Goal: Information Seeking & Learning: Learn about a topic

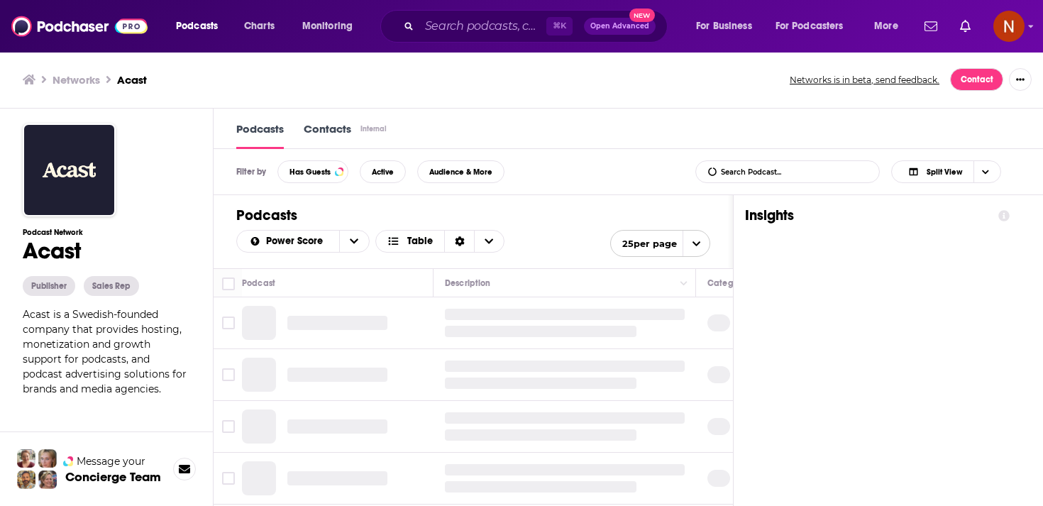
click at [386, 74] on div "Networks Acast" at bounding box center [398, 79] width 751 height 13
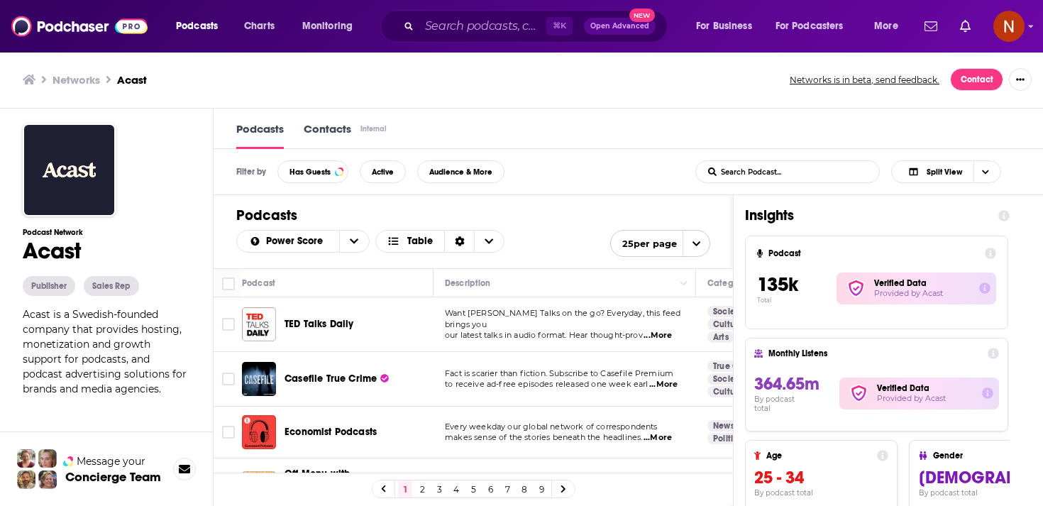
click at [386, 74] on div "Networks Acast" at bounding box center [398, 79] width 751 height 13
click at [773, 116] on div "Podcasts Contacts Internal" at bounding box center [628, 129] width 829 height 40
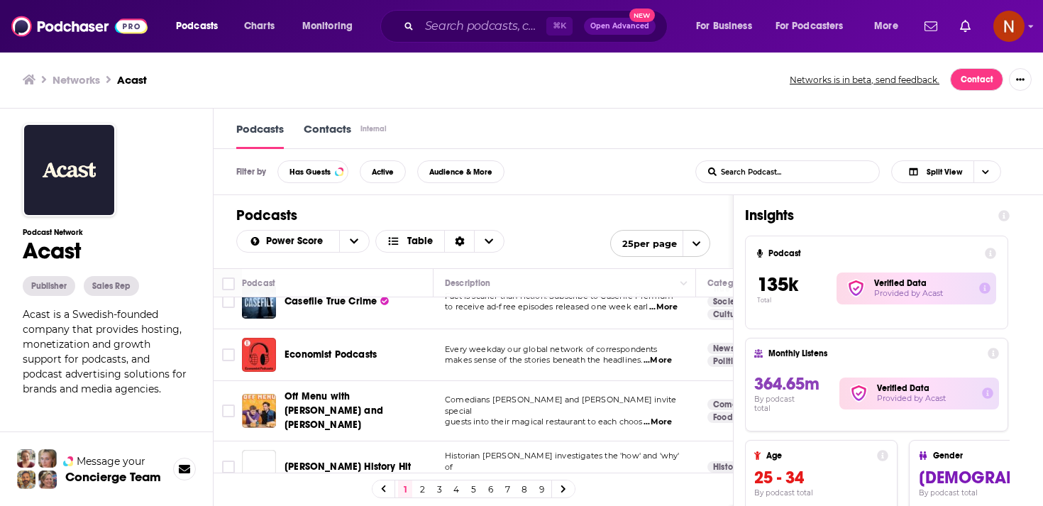
scroll to position [80, 0]
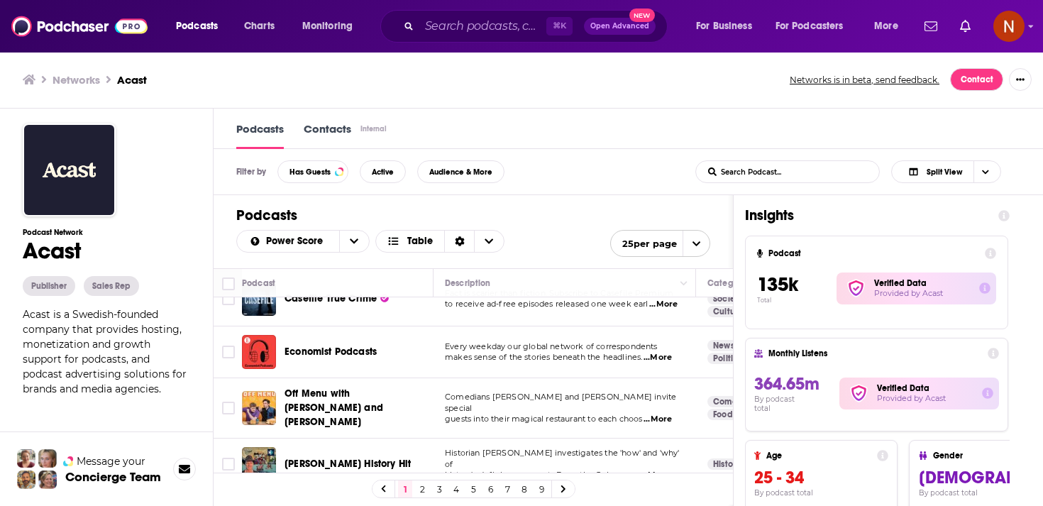
click at [585, 100] on div "Networks Acast Networks is in beta, send feedback. Contact" at bounding box center [521, 79] width 1043 height 57
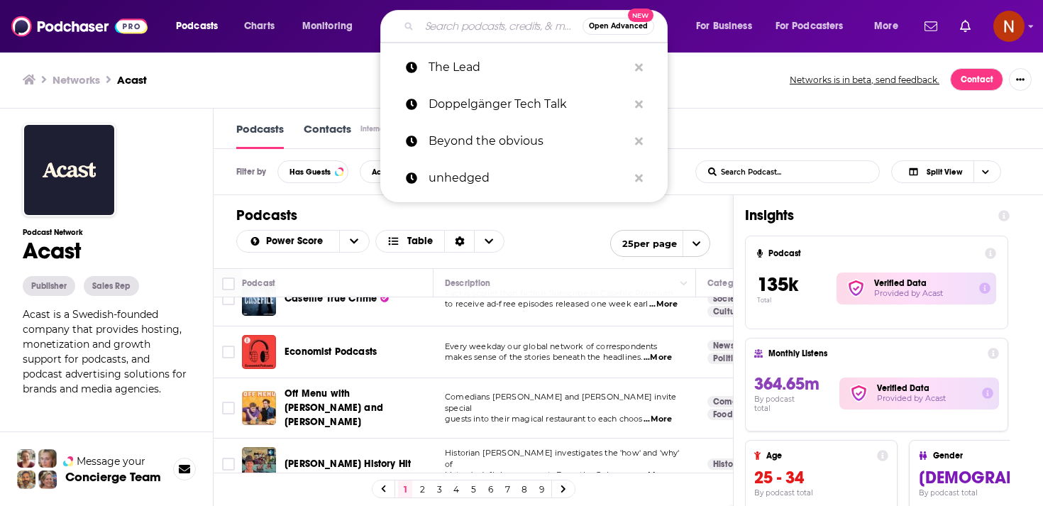
click at [477, 33] on input "Search podcasts, credits, & more..." at bounding box center [500, 26] width 163 height 23
paste input "The Pulse of Dubai"
type input "The Pulse of Dubai"
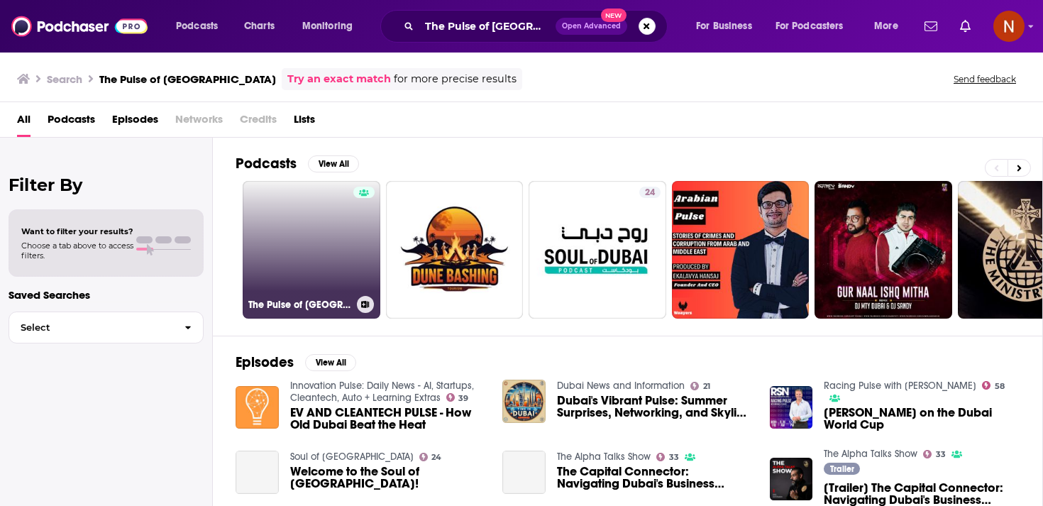
click at [307, 238] on link "The Pulse of Dubai" at bounding box center [312, 250] width 138 height 138
click at [304, 223] on link "The Pulse of Dubai" at bounding box center [312, 250] width 138 height 138
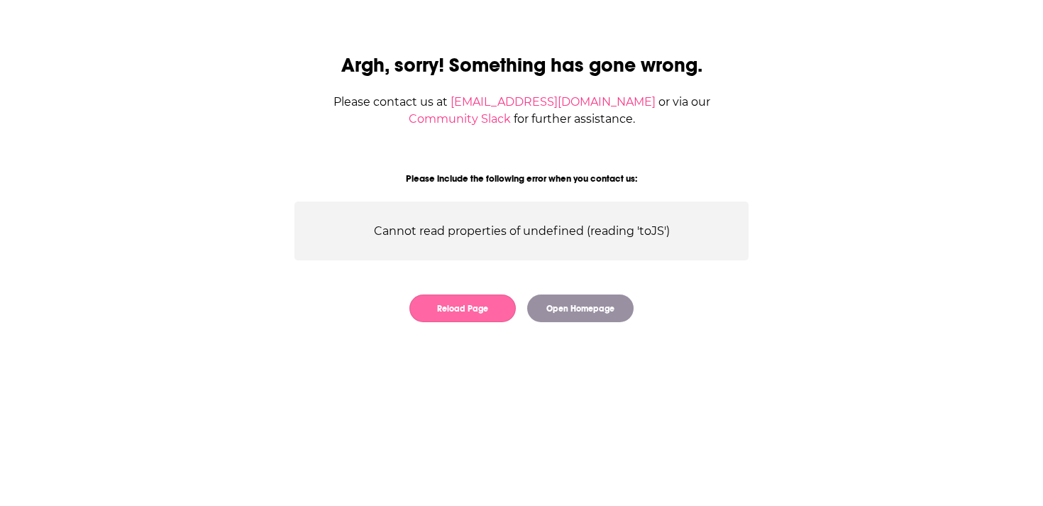
click at [477, 312] on button "Reload Page" at bounding box center [462, 308] width 106 height 28
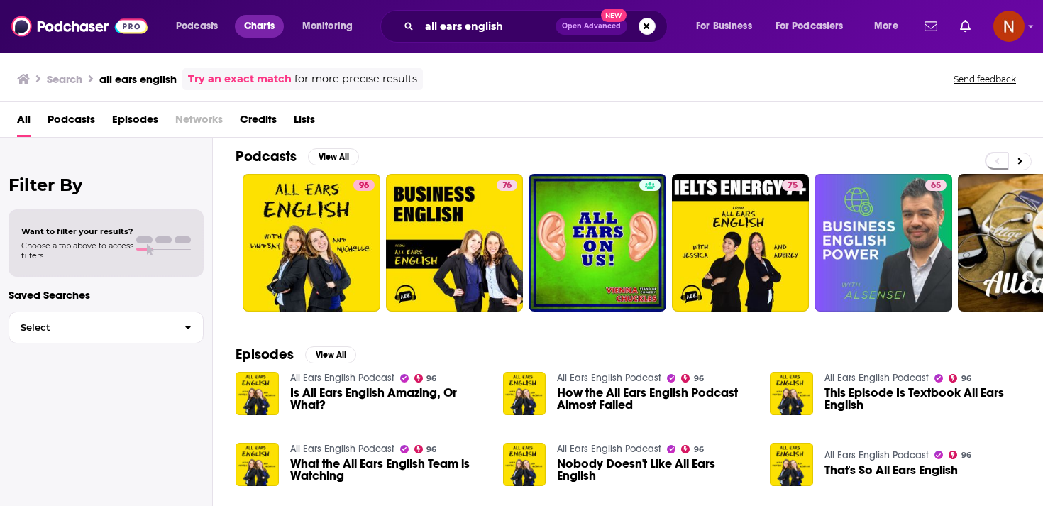
click at [256, 33] on span "Charts" at bounding box center [259, 26] width 31 height 20
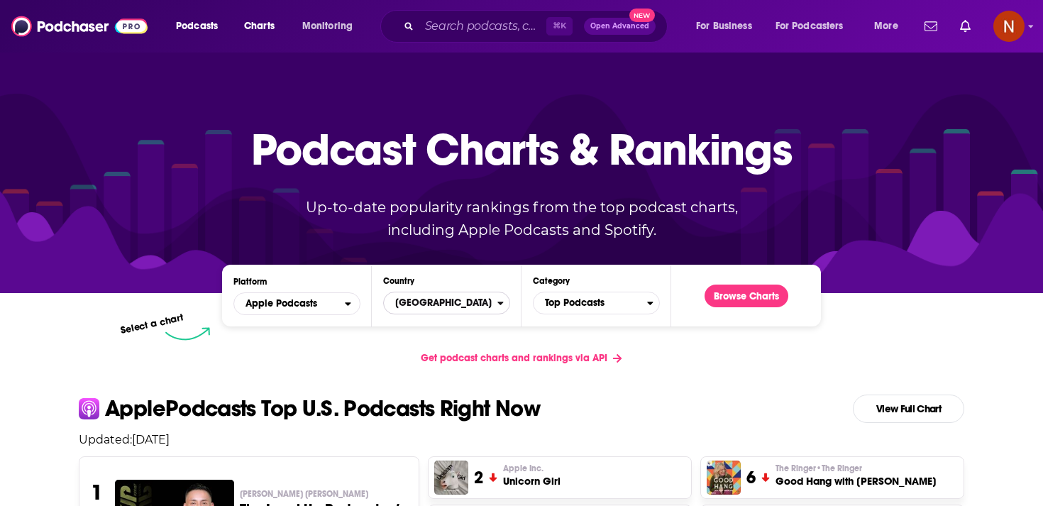
click at [443, 305] on span "[GEOGRAPHIC_DATA]" at bounding box center [441, 303] width 114 height 24
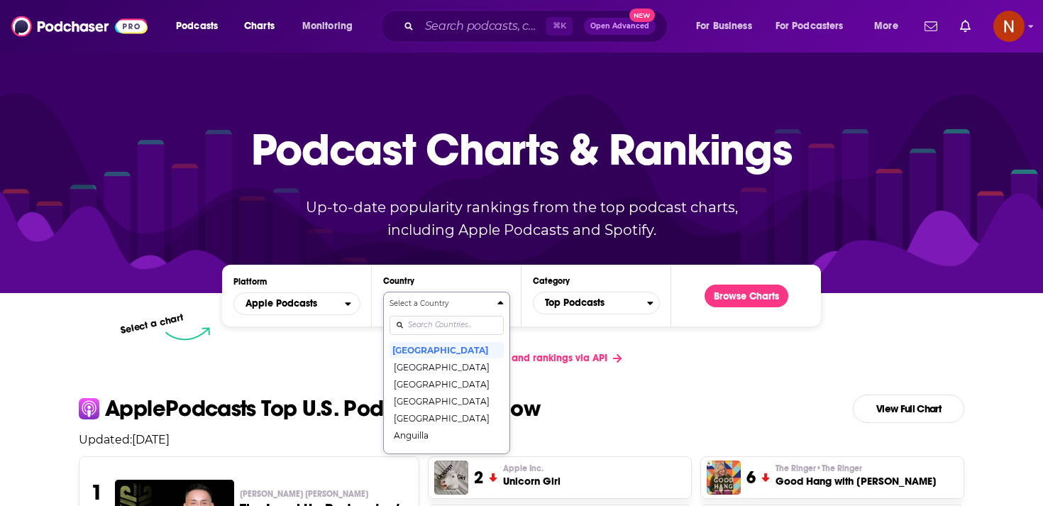
scroll to position [72, 0]
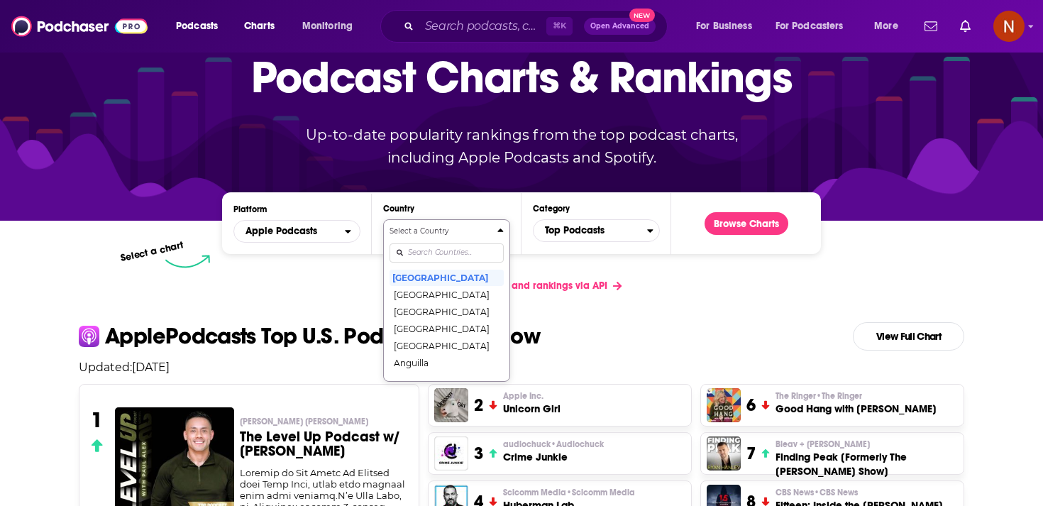
click at [438, 327] on div "Select a Country United States Afghanistan Albania Algeria Angola Anguilla Anti…" at bounding box center [446, 301] width 114 height 150
type input "u"
click at [446, 325] on button "United Arab Emirates" at bounding box center [446, 328] width 114 height 17
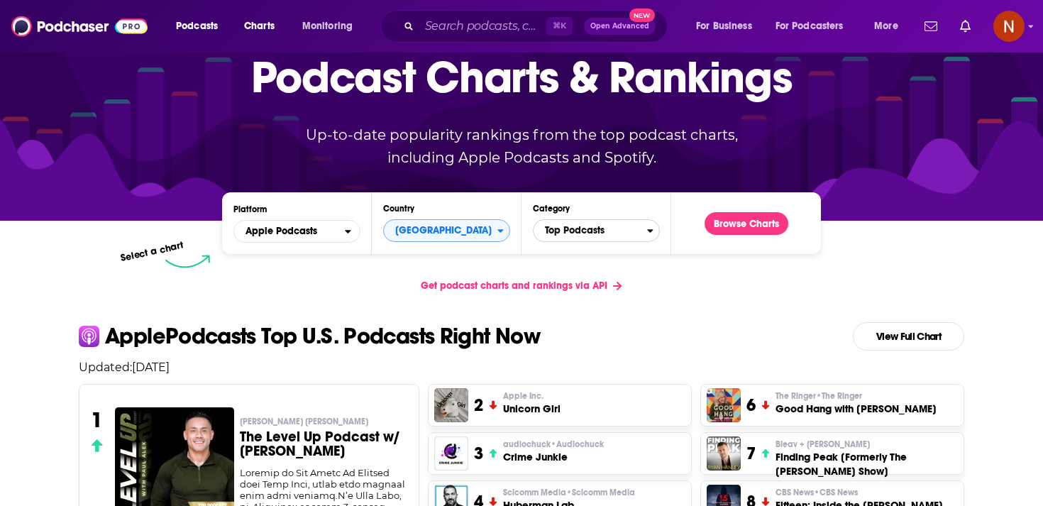
click at [579, 229] on span "Top Podcasts" at bounding box center [590, 231] width 114 height 24
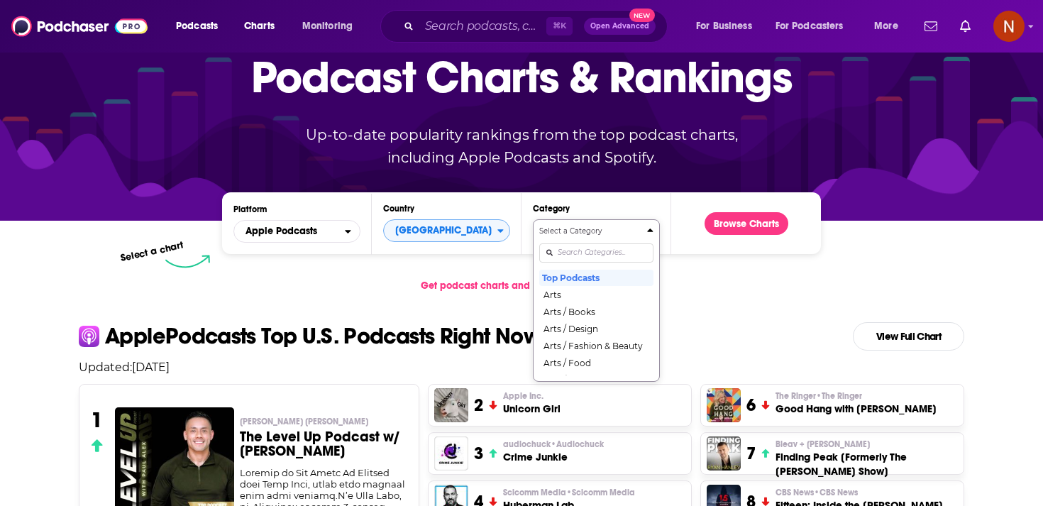
click at [575, 318] on div "Select a Category Top Podcasts Arts Arts / Books Arts / Design Arts / Fashion &…" at bounding box center [596, 301] width 114 height 150
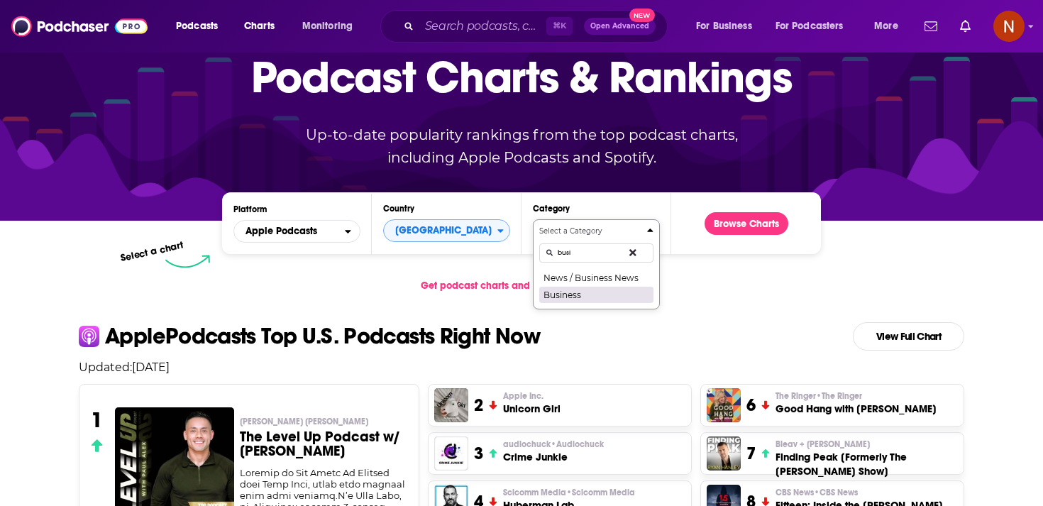
type input "busi"
click at [600, 294] on button "Business" at bounding box center [596, 294] width 114 height 17
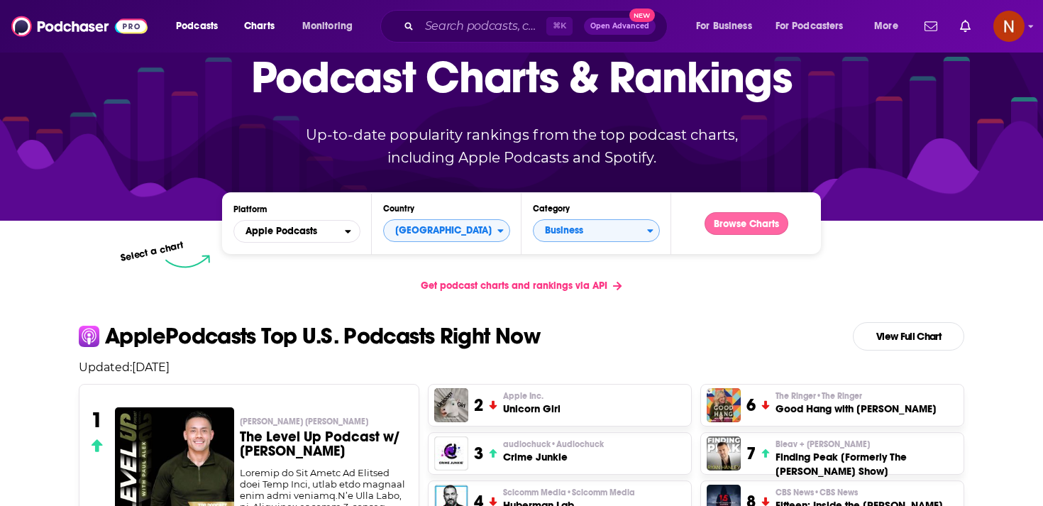
click at [736, 225] on button "Browse Charts" at bounding box center [746, 223] width 84 height 23
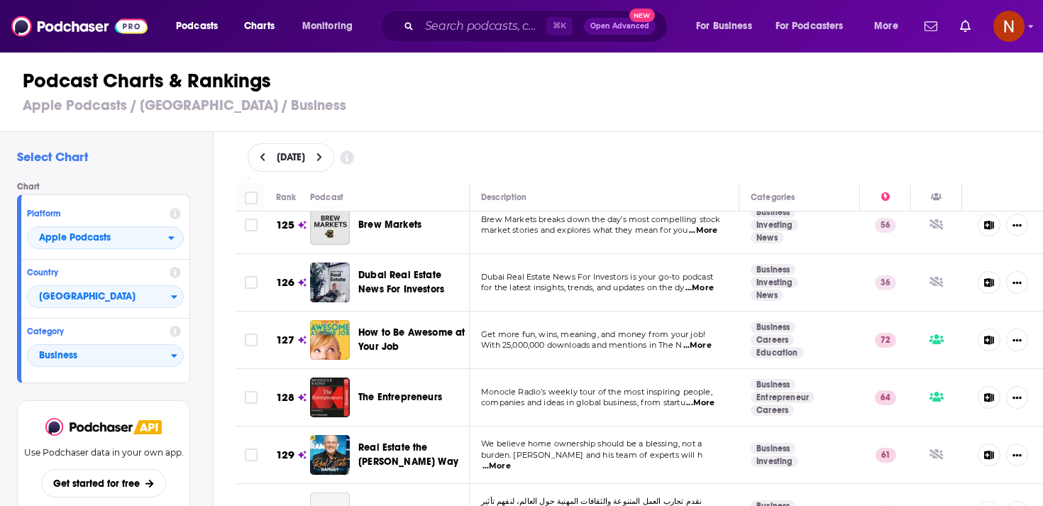
scroll to position [7461, 0]
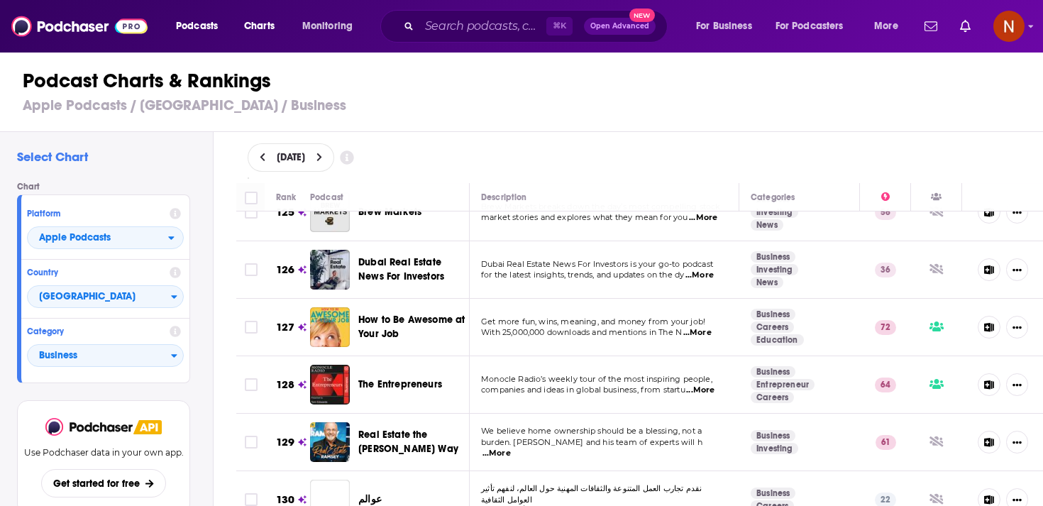
click at [499, 437] on span "burden. Dave Ramsey and his team of experts will h" at bounding box center [591, 442] width 221 height 10
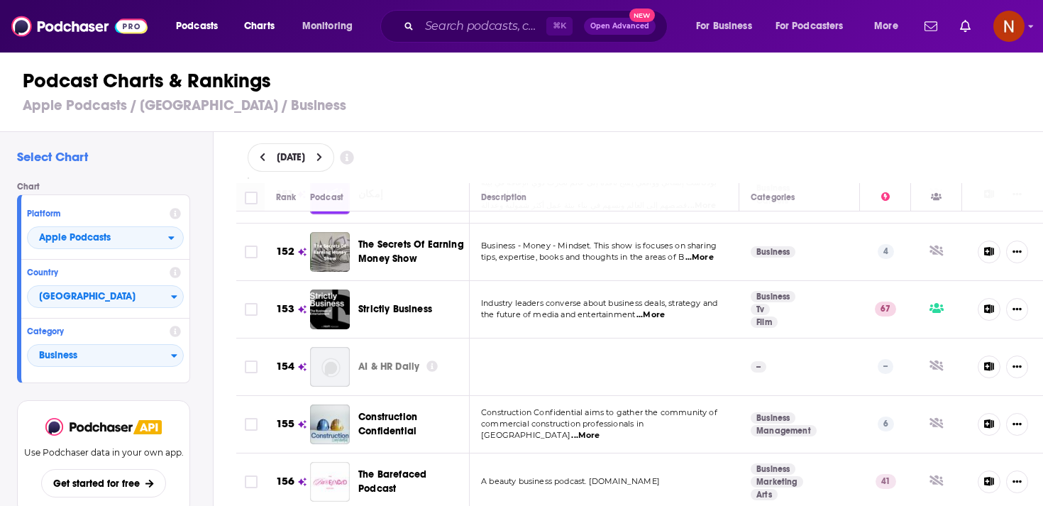
scroll to position [9052, 0]
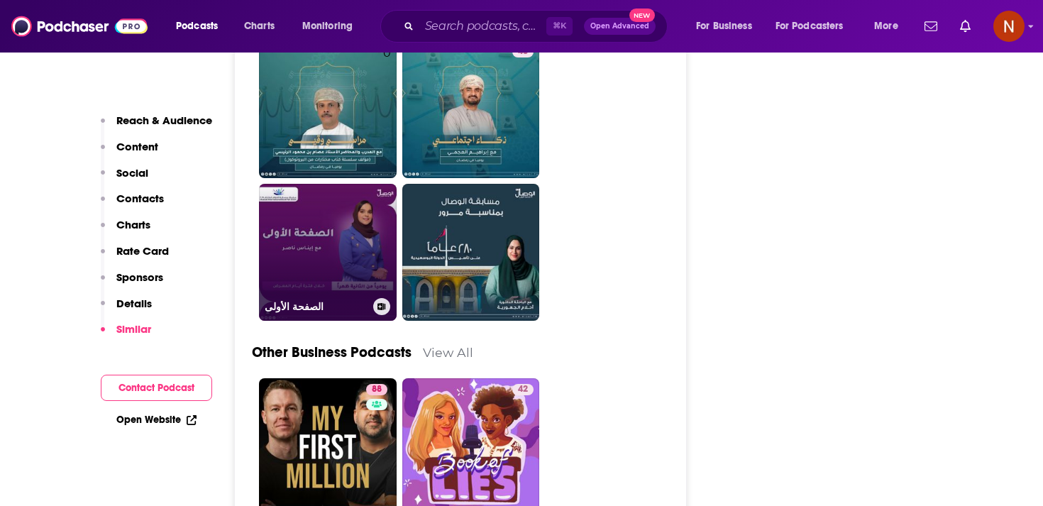
scroll to position [2012, 0]
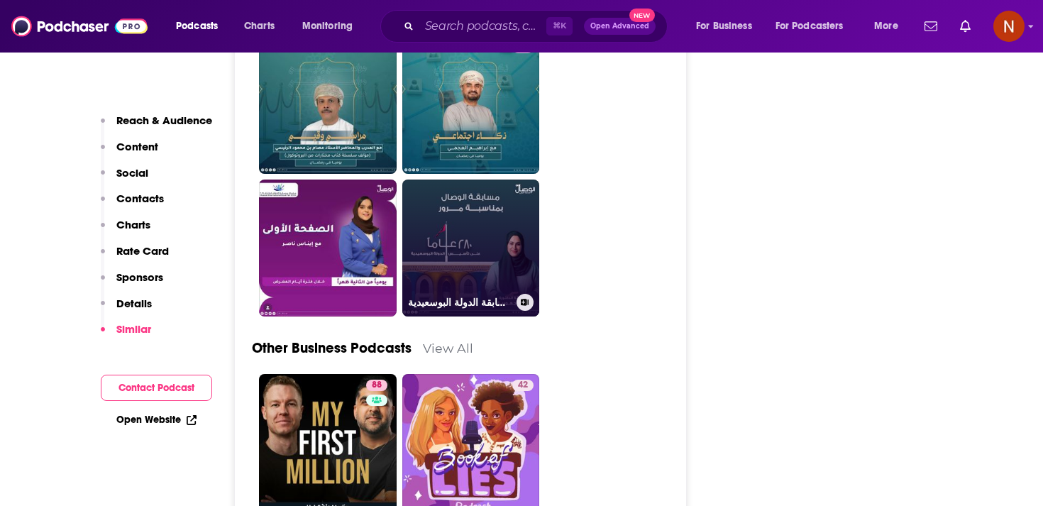
click at [448, 239] on link "مسابقة الدولة البوسعيدية" at bounding box center [471, 248] width 138 height 138
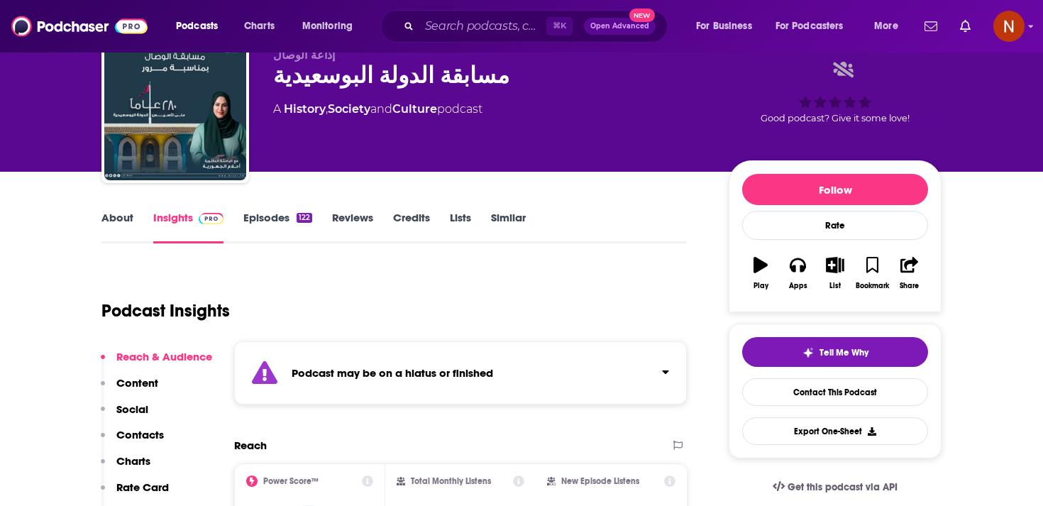
scroll to position [68, 0]
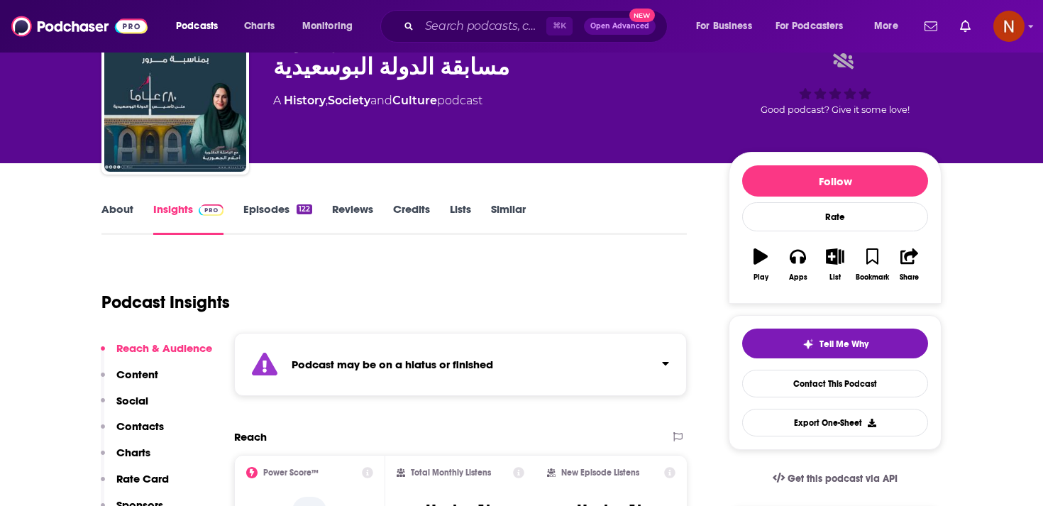
click at [438, 370] on strong "Podcast may be on a hiatus or finished" at bounding box center [392, 364] width 201 height 13
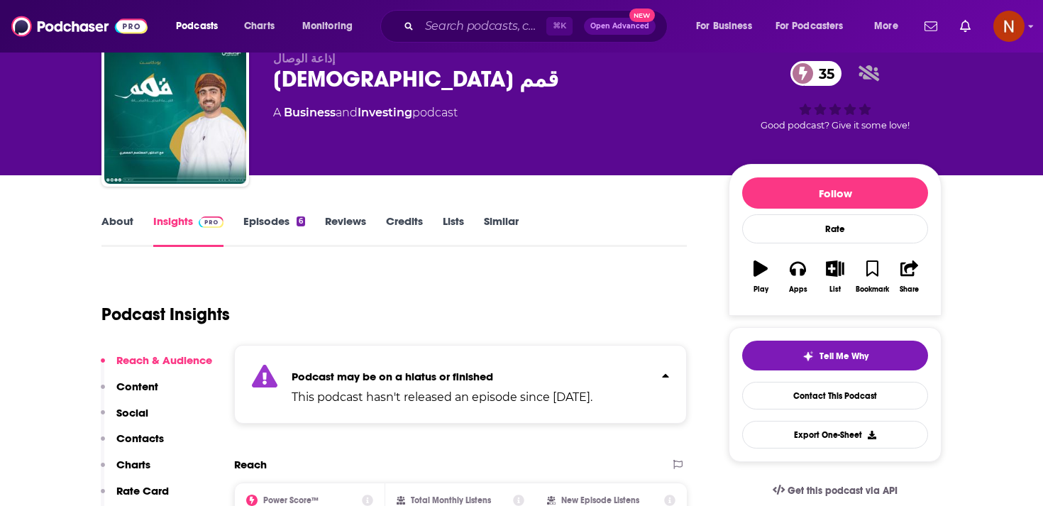
scroll to position [232, 0]
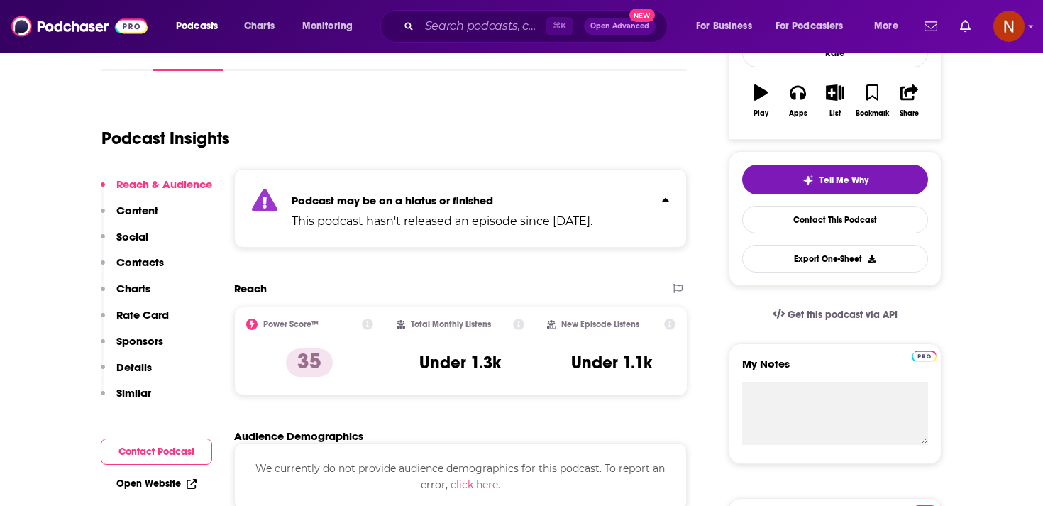
click at [406, 236] on div "Podcast may be on a hiatus or finished This podcast hasn't released an episode …" at bounding box center [460, 208] width 453 height 79
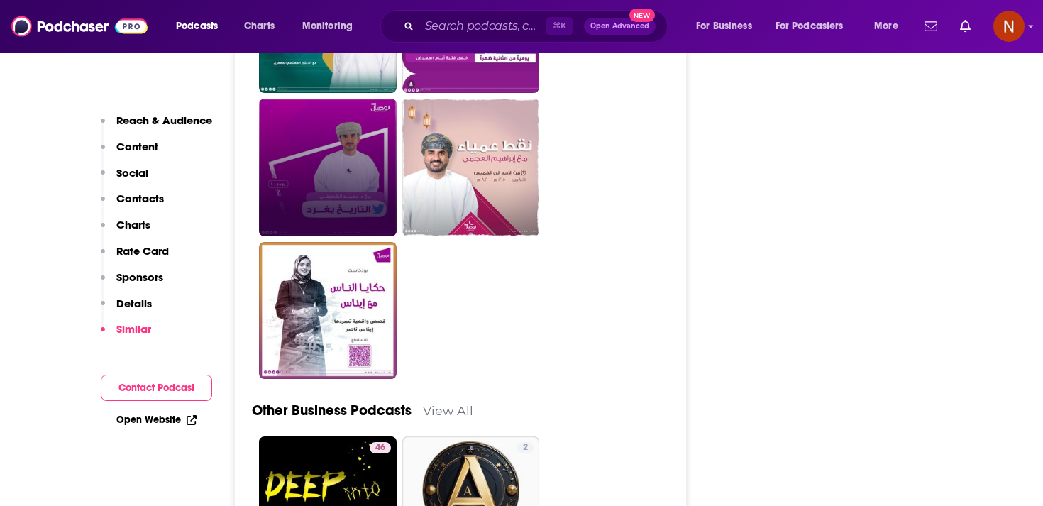
scroll to position [2238, 0]
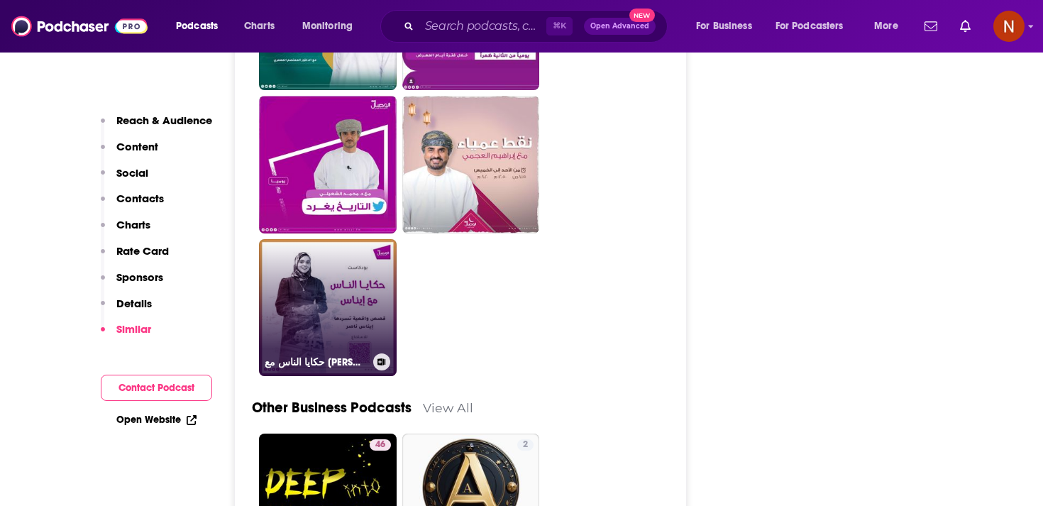
click at [346, 341] on link "حكايا الناس مع [PERSON_NAME]" at bounding box center [328, 308] width 138 height 138
type input "[URL][DOMAIN_NAME]"
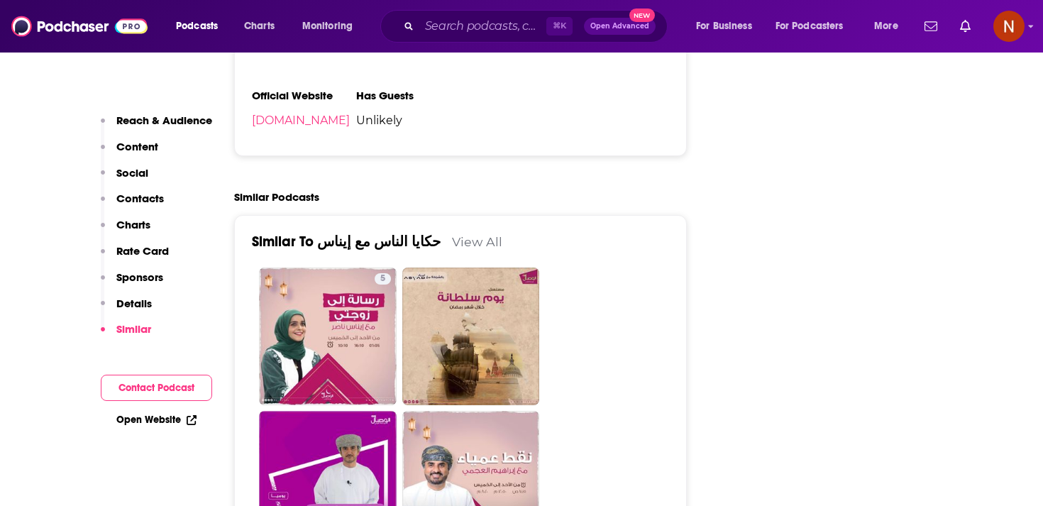
scroll to position [1766, 0]
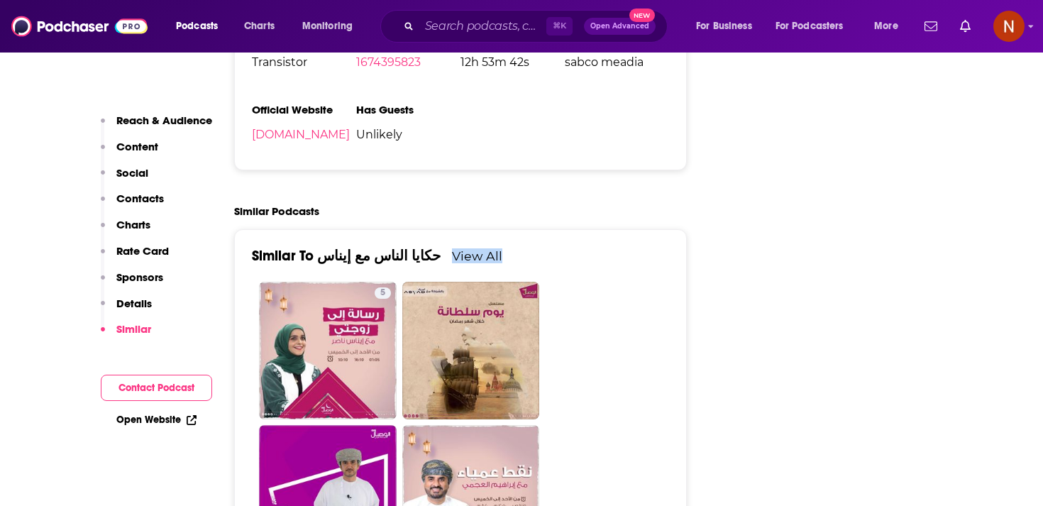
click at [452, 263] on link "View All" at bounding box center [477, 255] width 50 height 15
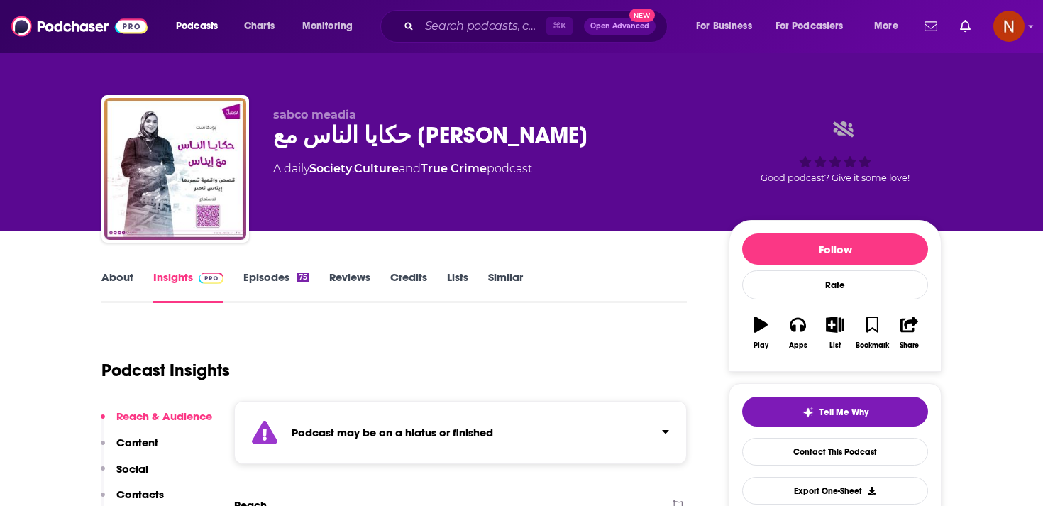
click at [413, 436] on strong "Podcast may be on a hiatus or finished" at bounding box center [392, 432] width 201 height 13
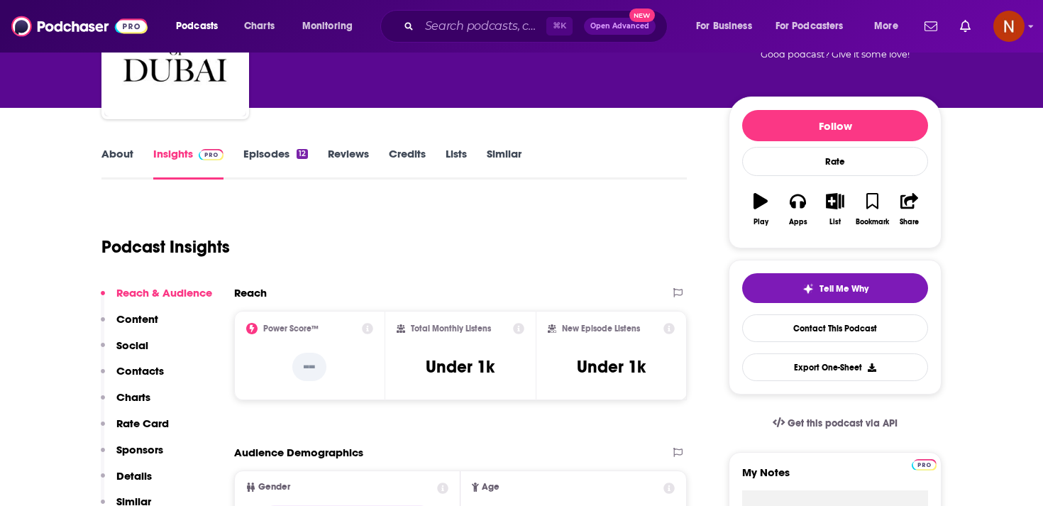
scroll to position [120, 0]
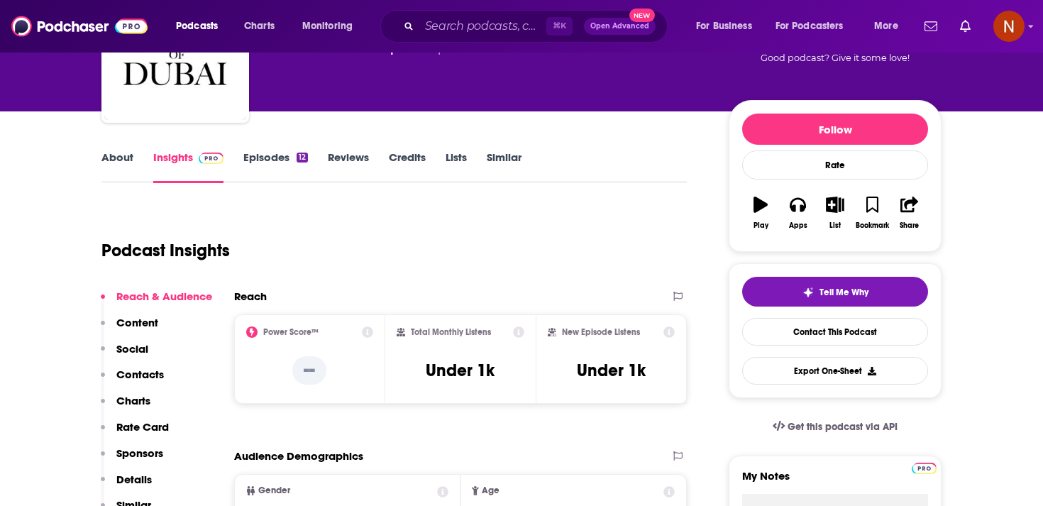
click at [275, 158] on link "Episodes 12" at bounding box center [275, 166] width 65 height 33
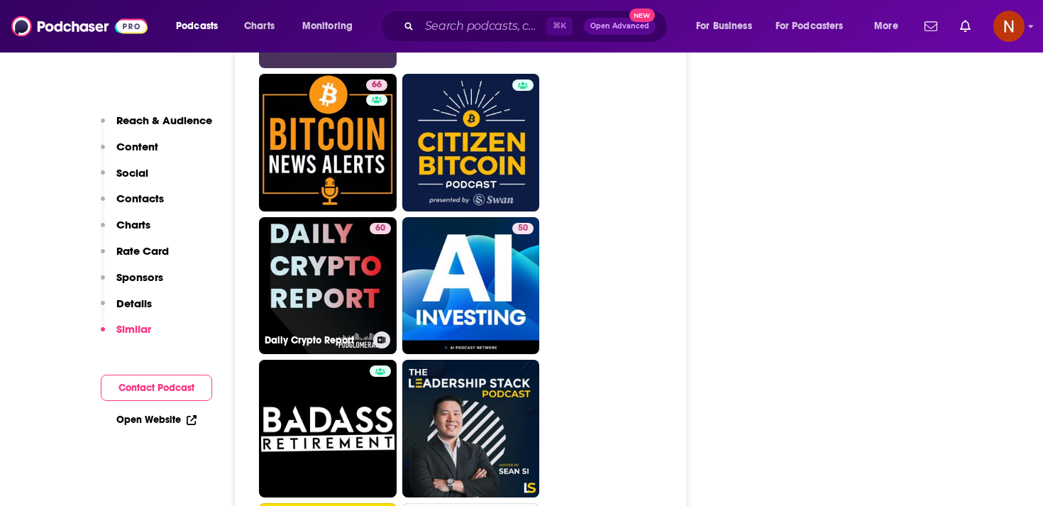
scroll to position [2704, 0]
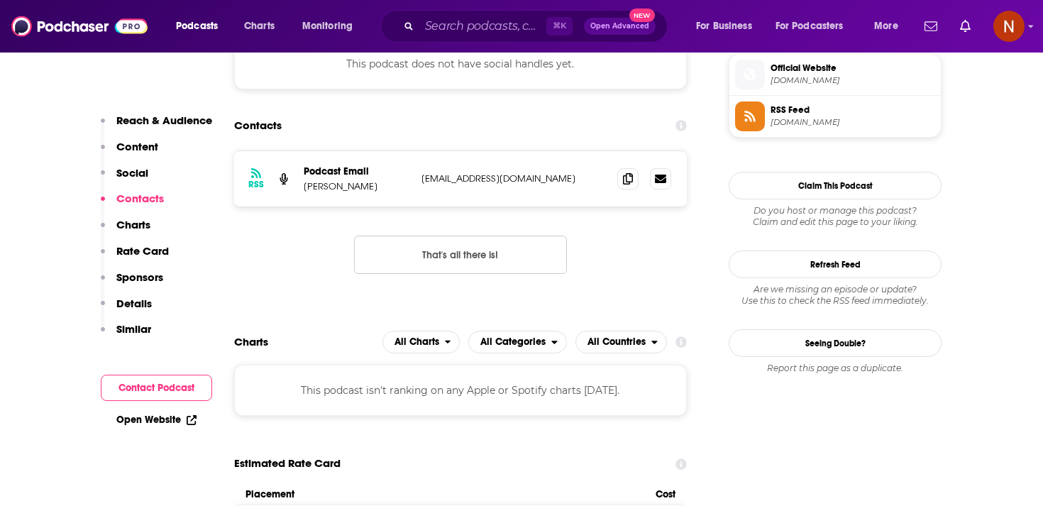
scroll to position [1076, 0]
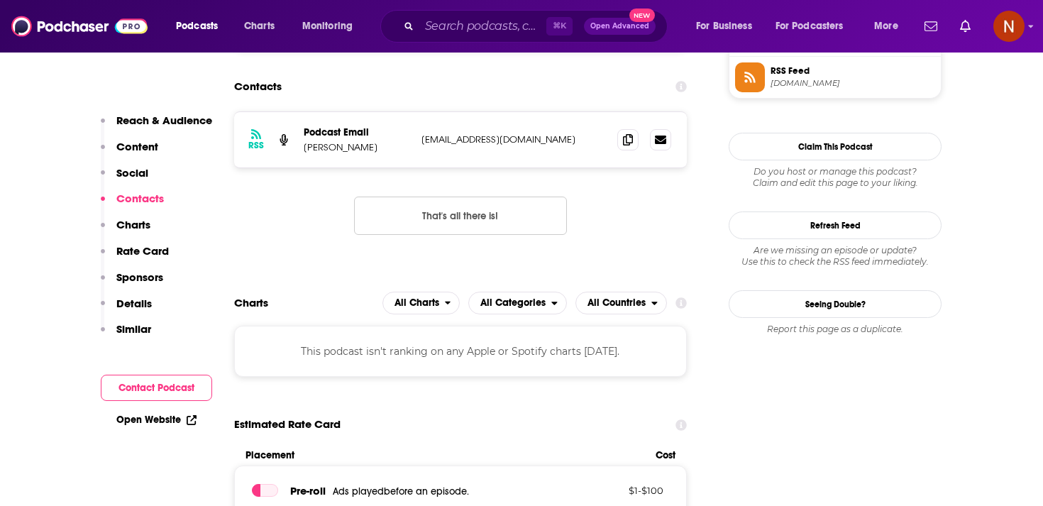
drag, startPoint x: 573, startPoint y: 146, endPoint x: 411, endPoint y: 146, distance: 161.0
click at [411, 146] on div "RSS Podcast Email [PERSON_NAME] [EMAIL_ADDRESS][DOMAIN_NAME] [EMAIL_ADDRESS][DO…" at bounding box center [460, 139] width 453 height 55
copy div "[EMAIL_ADDRESS][DOMAIN_NAME]"
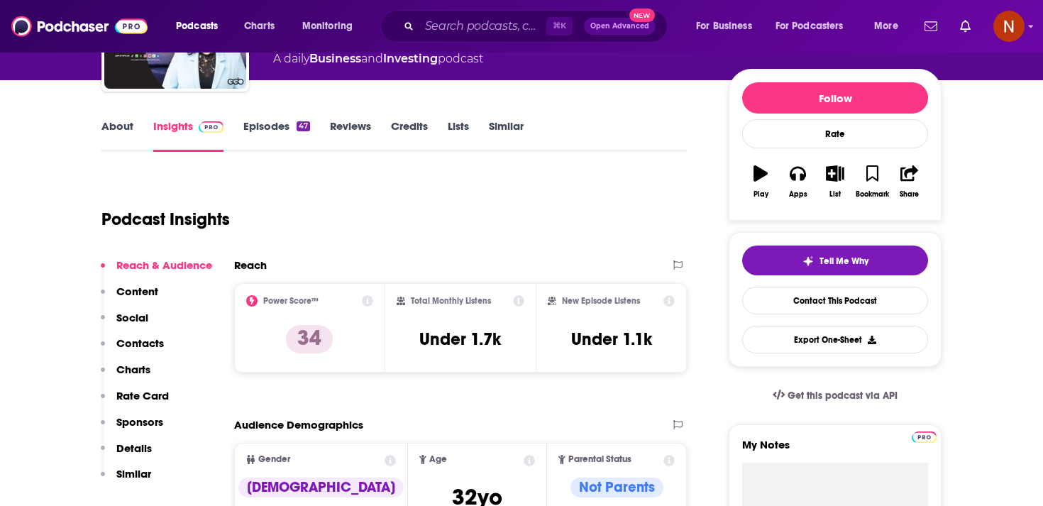
scroll to position [140, 0]
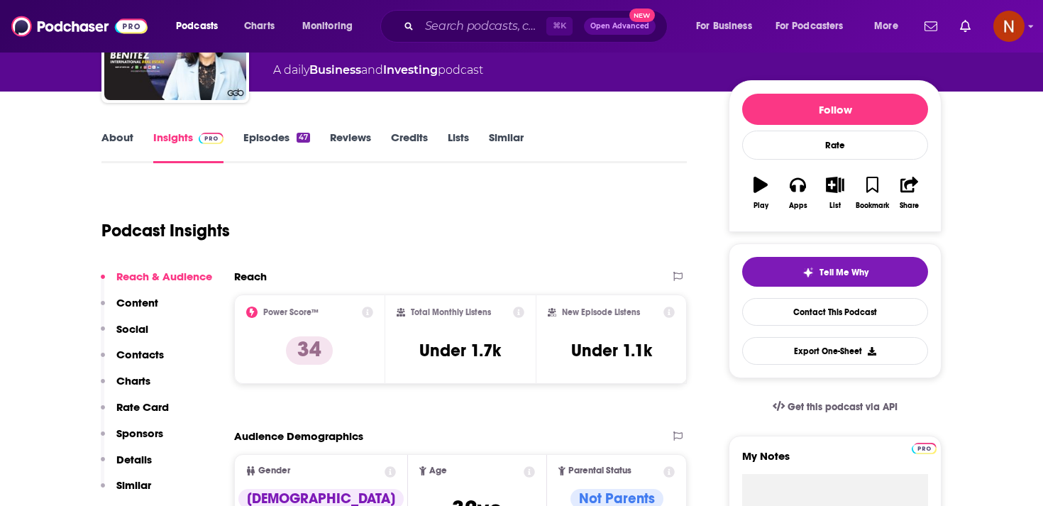
click at [279, 140] on link "Episodes 47" at bounding box center [276, 147] width 67 height 33
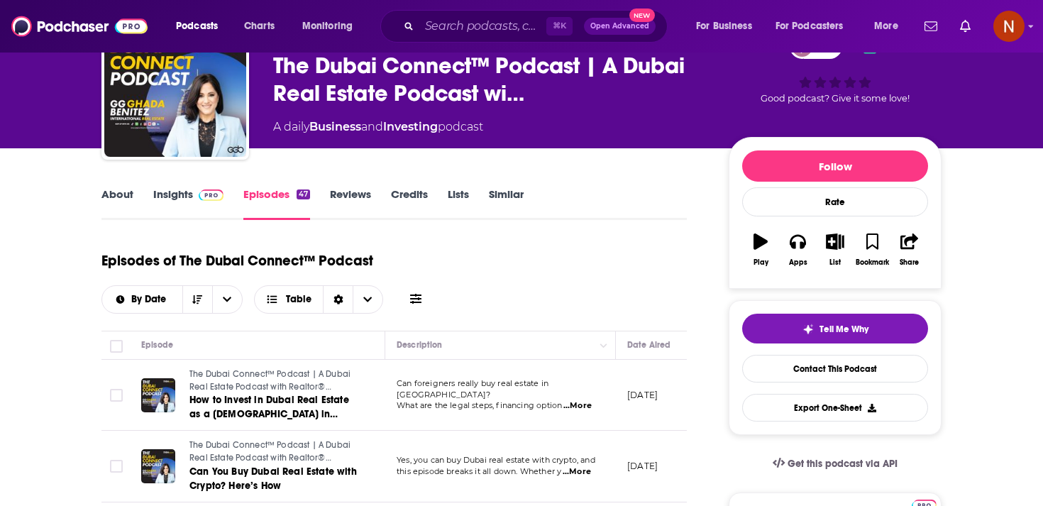
scroll to position [84, 0]
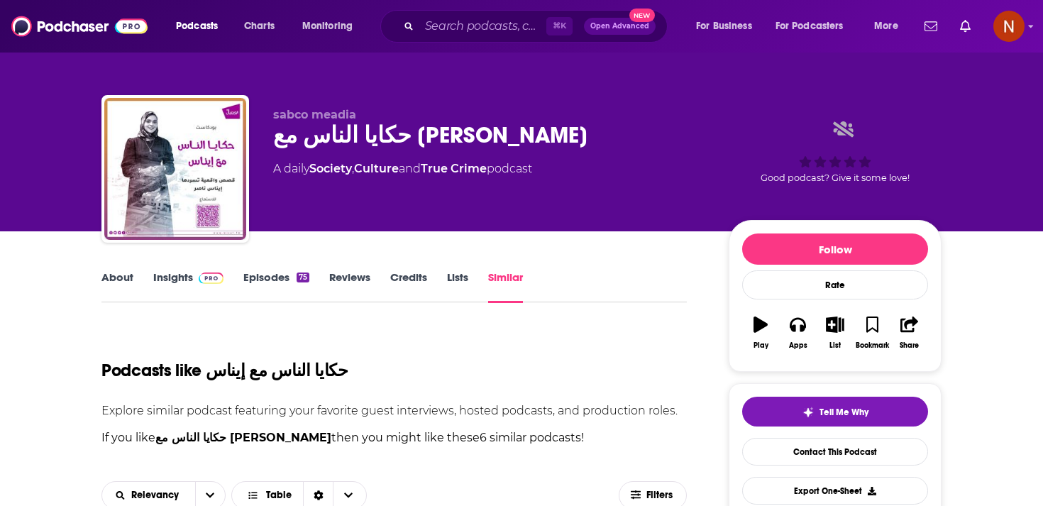
click at [270, 282] on link "Episodes 75" at bounding box center [276, 286] width 66 height 33
